Goal: Information Seeking & Learning: Find specific fact

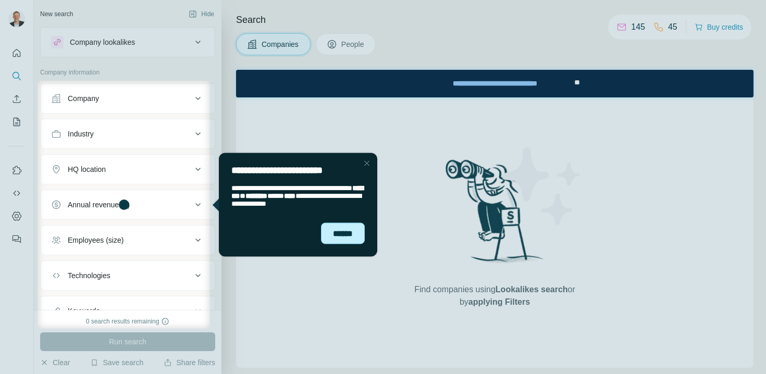
click at [351, 234] on div "******" at bounding box center [343, 232] width 44 height 21
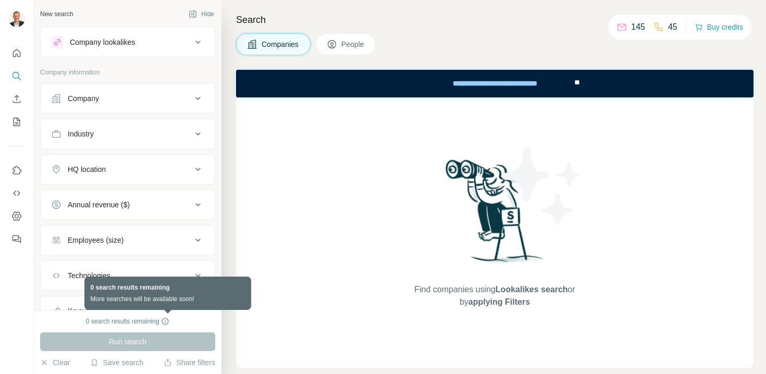
click at [166, 322] on icon at bounding box center [165, 321] width 8 height 8
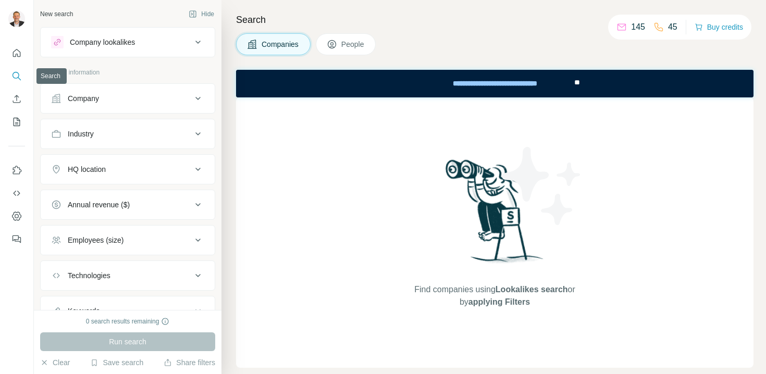
click at [15, 80] on icon "Search" at bounding box center [16, 76] width 10 height 10
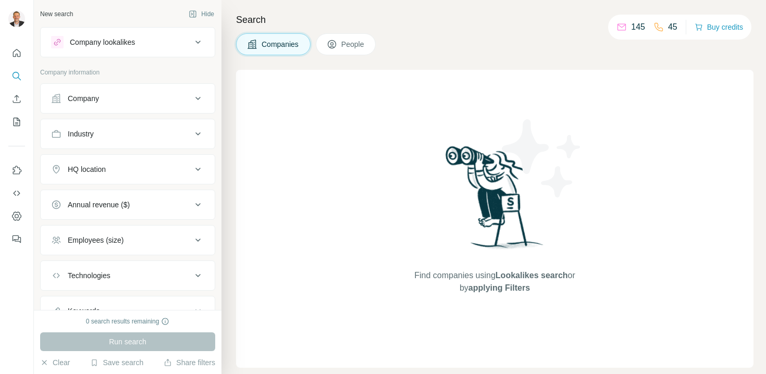
click at [357, 44] on span "People" at bounding box center [353, 44] width 24 height 10
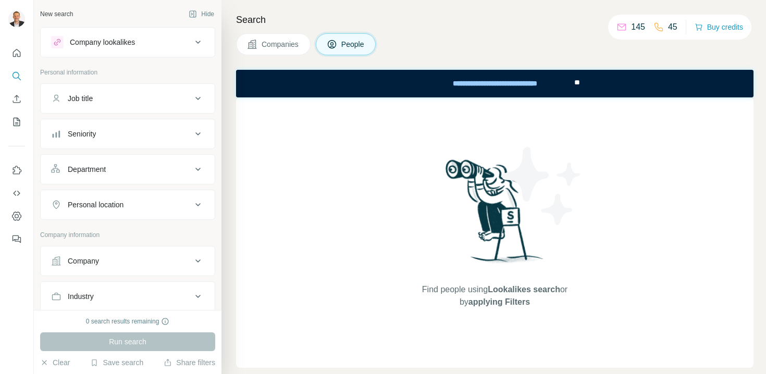
click at [192, 96] on icon at bounding box center [198, 98] width 12 height 12
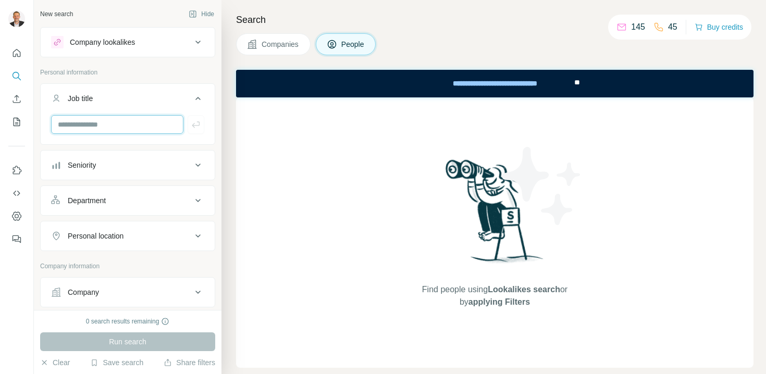
click at [141, 125] on input "text" at bounding box center [117, 124] width 132 height 19
click at [170, 237] on div "Personal location" at bounding box center [121, 236] width 141 height 10
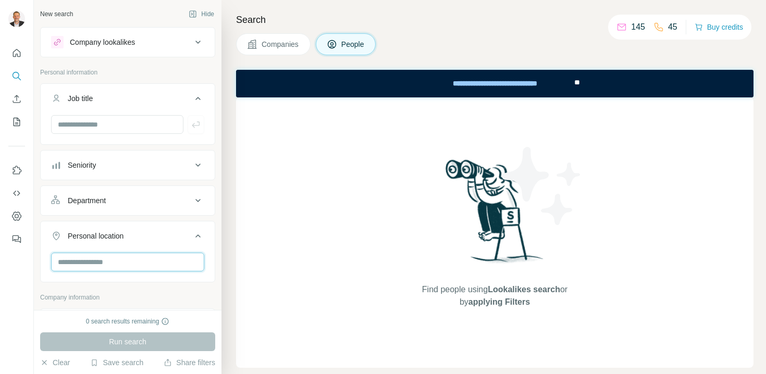
click at [143, 256] on input "text" at bounding box center [127, 262] width 153 height 19
type input "****"
click at [128, 292] on div "🇨🇴 [GEOGRAPHIC_DATA]" at bounding box center [124, 289] width 128 height 12
click at [178, 295] on icon at bounding box center [181, 289] width 12 height 12
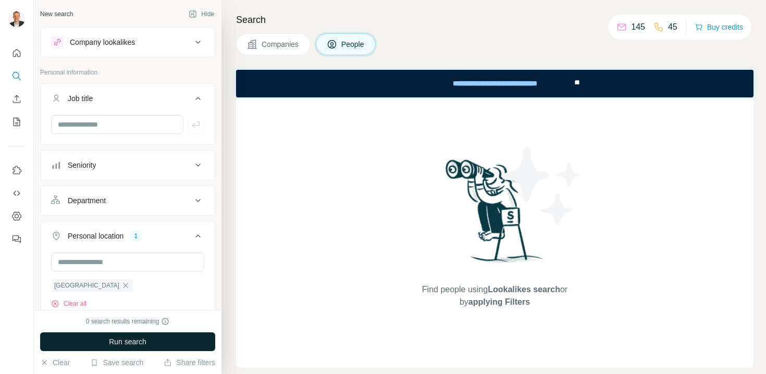
click at [154, 342] on button "Run search" at bounding box center [127, 341] width 175 height 19
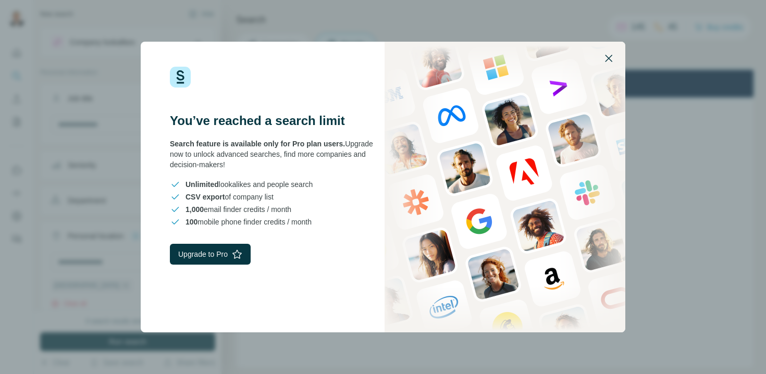
click at [608, 59] on icon "button" at bounding box center [608, 58] width 12 height 12
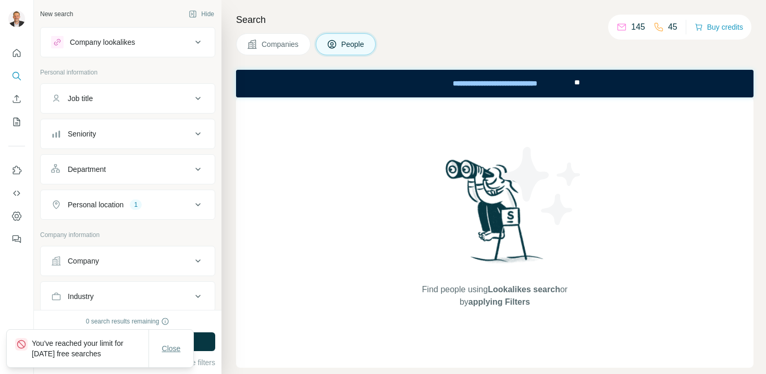
click at [169, 348] on span "Close" at bounding box center [171, 348] width 19 height 10
